Goal: Contribute content

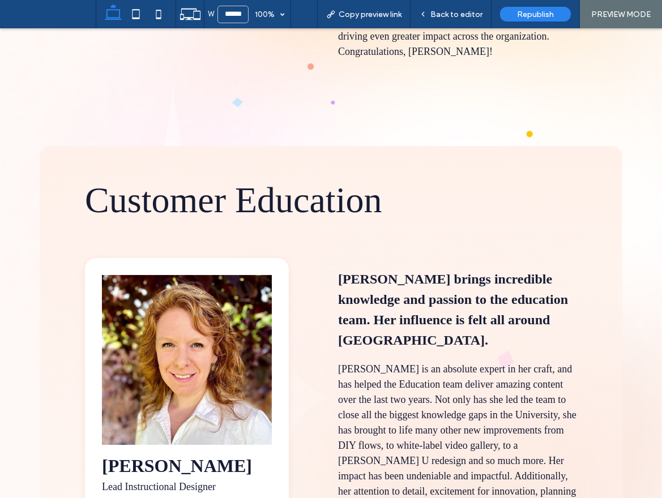
scroll to position [3522, 0]
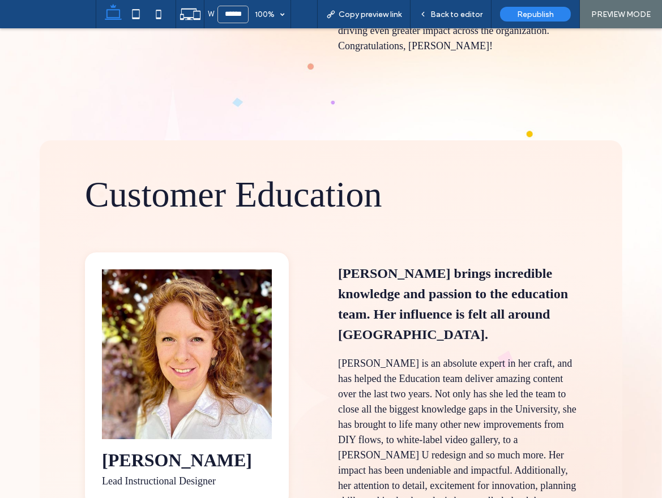
click at [177, 476] on span "Lead Instructional Designer" at bounding box center [159, 481] width 114 height 11
click at [174, 476] on span "Lead Instructional Designer" at bounding box center [159, 481] width 114 height 11
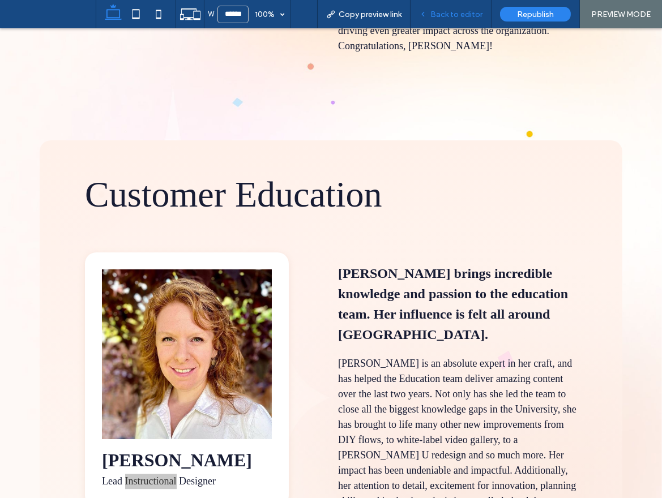
click at [450, 18] on span "Back to editor" at bounding box center [456, 15] width 52 height 10
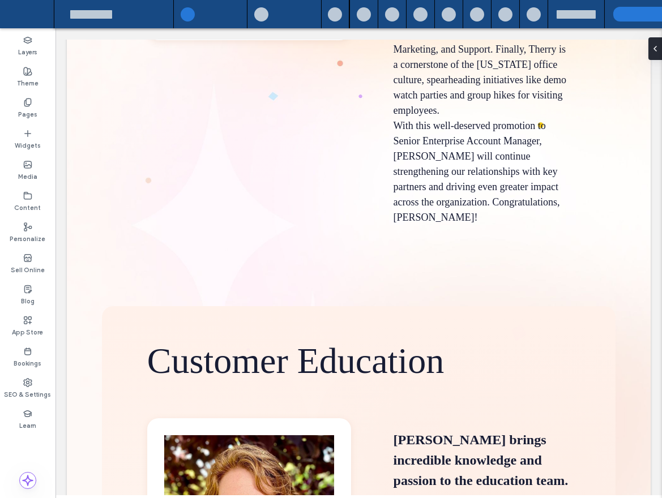
scroll to position [4068, 0]
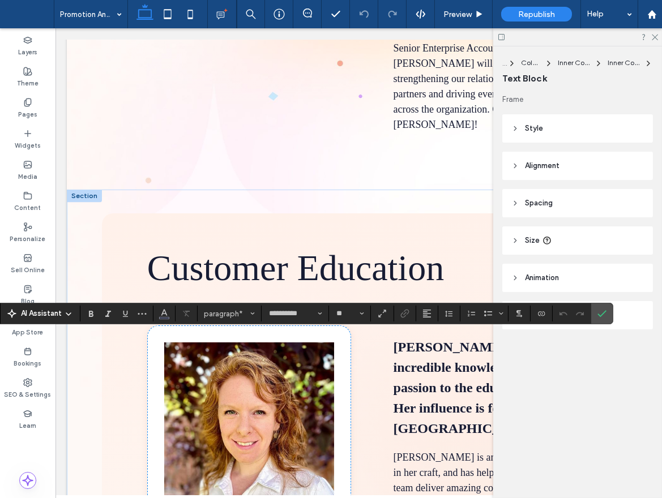
drag, startPoint x: 277, startPoint y: 341, endPoint x: 226, endPoint y: 343, distance: 51.5
click at [655, 36] on icon at bounding box center [654, 36] width 7 height 7
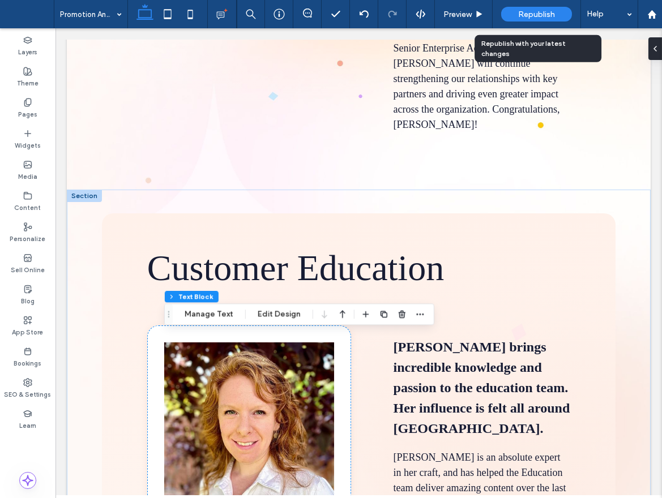
click at [537, 16] on span "Republish" at bounding box center [536, 15] width 37 height 10
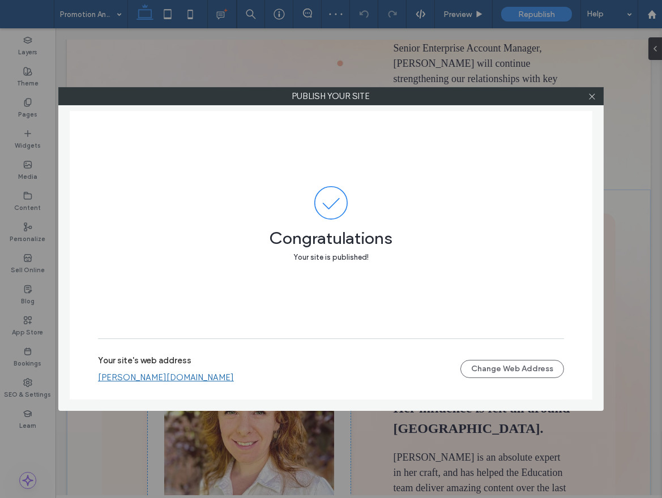
click at [234, 378] on link "[PERSON_NAME][DOMAIN_NAME]" at bounding box center [166, 378] width 136 height 10
